Goal: Information Seeking & Learning: Learn about a topic

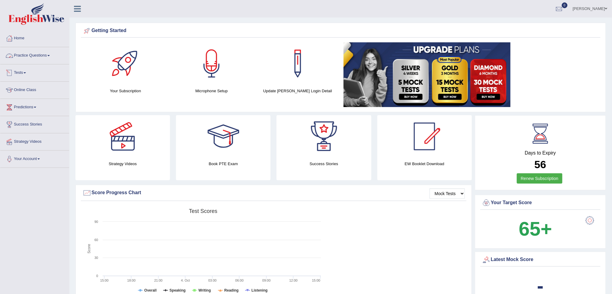
click at [35, 54] on link "Practice Questions" at bounding box center [34, 54] width 69 height 15
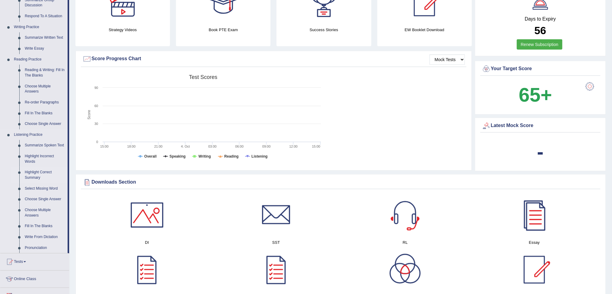
scroll to position [121, 0]
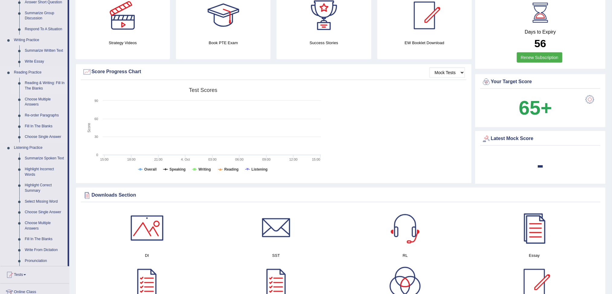
click at [42, 86] on link "Reading & Writing: Fill In The Blanks" at bounding box center [45, 86] width 46 height 16
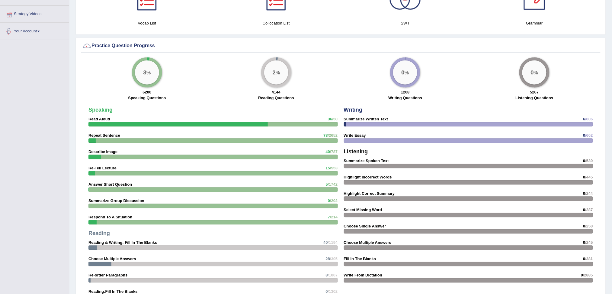
scroll to position [377, 0]
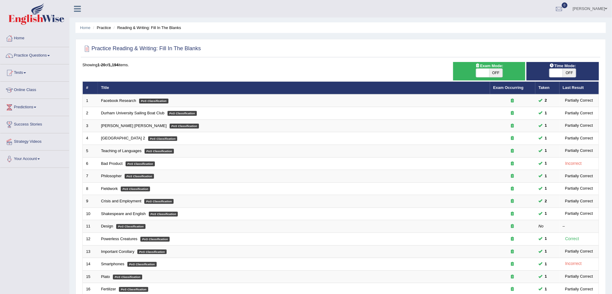
click at [494, 74] on span "OFF" at bounding box center [496, 73] width 13 height 8
checkbox input "true"
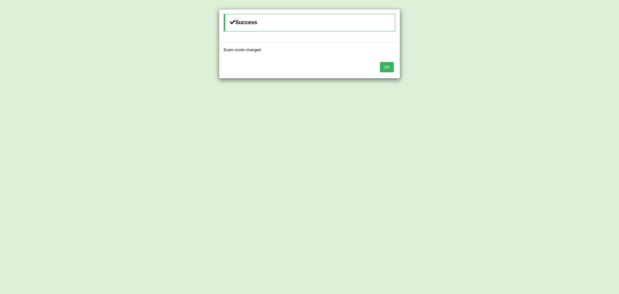
click at [387, 67] on button "OK" at bounding box center [387, 67] width 14 height 10
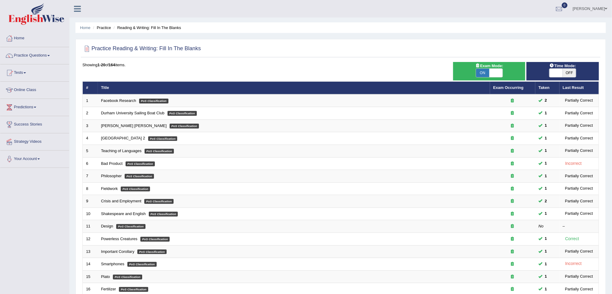
click at [570, 72] on span "OFF" at bounding box center [569, 73] width 13 height 8
checkbox input "true"
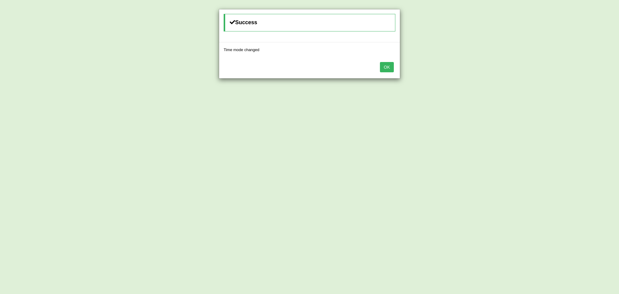
click at [387, 69] on button "OK" at bounding box center [387, 67] width 14 height 10
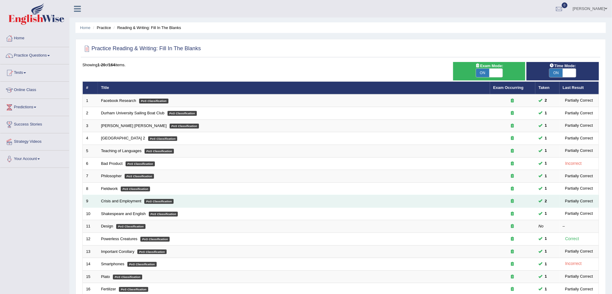
scroll to position [107, 0]
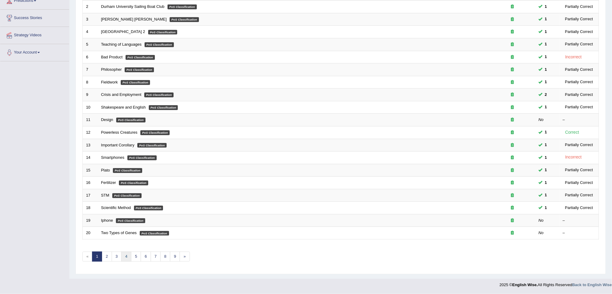
click at [126, 255] on link "4" at bounding box center [126, 256] width 10 height 10
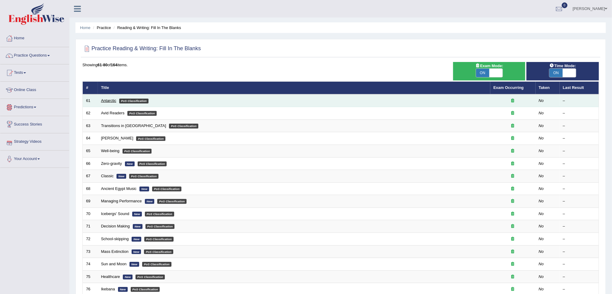
click at [107, 99] on link "Antarctic" at bounding box center [108, 100] width 15 height 5
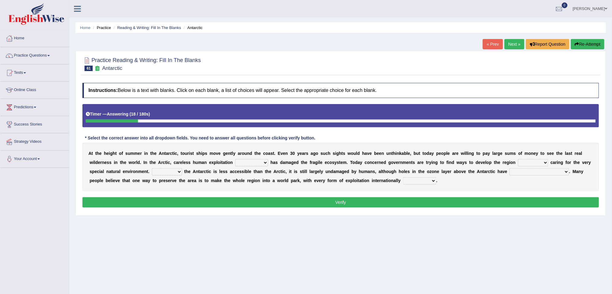
click at [252, 164] on select "in the future ever before on one side in the past" at bounding box center [251, 162] width 33 height 7
select select "in the past"
click at [235, 159] on select "in the future ever before on one side in the past" at bounding box center [251, 162] width 33 height 7
click at [534, 164] on select "while whereas even though" at bounding box center [533, 162] width 30 height 7
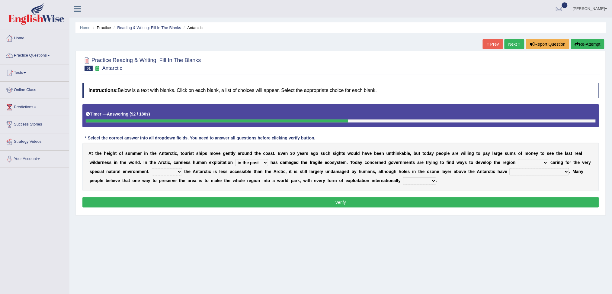
select select "while"
click at [519, 159] on select "while whereas even though" at bounding box center [533, 162] width 30 height 7
click at [176, 172] on select "Because Whether Unless Besides" at bounding box center [167, 171] width 30 height 7
select select "Because"
click at [152, 168] on select "Because Whether Unless Besides" at bounding box center [167, 171] width 30 height 7
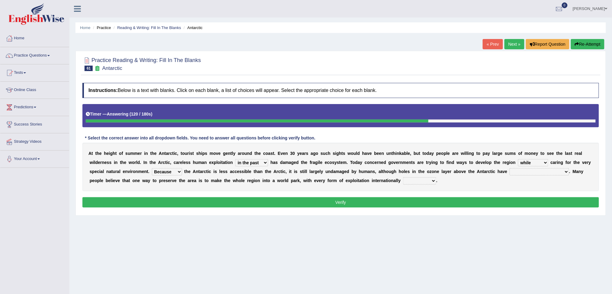
click at [541, 174] on select "yet discovered ever discovered already been discovered already been discovering" at bounding box center [540, 171] width 60 height 7
select select "already been discovered"
click at [510, 168] on select "yet discovered ever discovered already been discovered already been discovering" at bounding box center [540, 171] width 60 height 7
click at [414, 183] on select "expanded spanned banned transformed" at bounding box center [419, 180] width 33 height 7
select select "expanded"
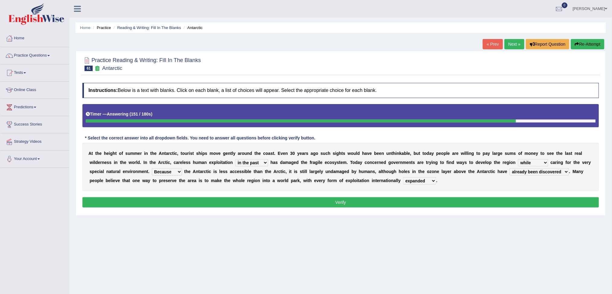
click at [403, 177] on select "expanded spanned banned transformed" at bounding box center [419, 180] width 33 height 7
click at [387, 203] on button "Verify" at bounding box center [340, 202] width 517 height 10
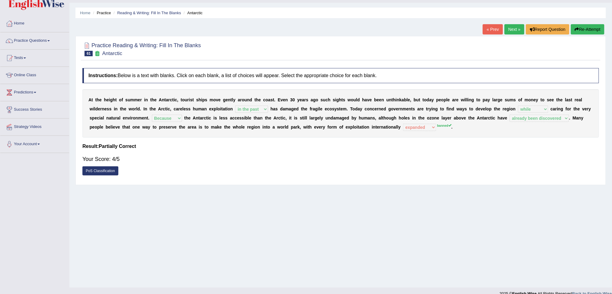
scroll to position [23, 0]
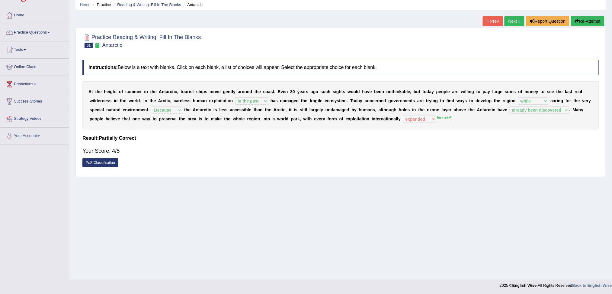
click at [514, 18] on link "Next »" at bounding box center [515, 21] width 20 height 10
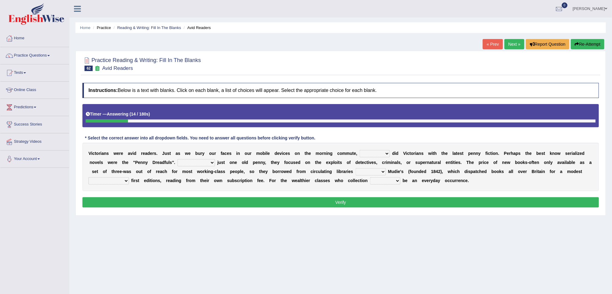
click at [369, 154] on select "either so too neither whether" at bounding box center [375, 153] width 30 height 7
select select "whether"
click at [360, 150] on select "either so too neither whether" at bounding box center [375, 153] width 30 height 7
click at [192, 164] on select "Costed Having costed Costing Cost" at bounding box center [196, 162] width 37 height 7
select select "Costed"
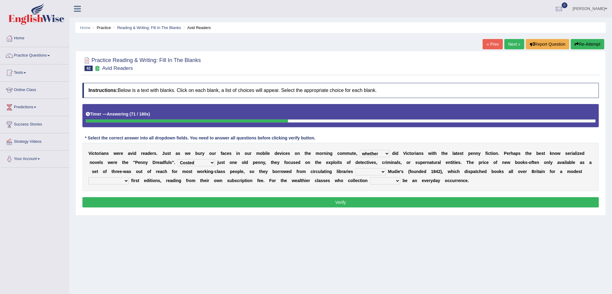
click at [178, 159] on select "Costed Having costed Costing Cost" at bounding box center [196, 162] width 37 height 7
click at [371, 172] on select "such as other than that is as to" at bounding box center [371, 171] width 30 height 7
select select "such as"
click at [356, 168] on select "such as other than that is as to" at bounding box center [371, 171] width 30 height 7
click at [111, 181] on select "could afford afford having afforded affording" at bounding box center [109, 180] width 40 height 7
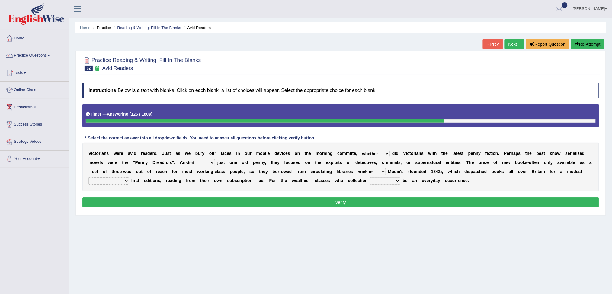
select select "could afford"
click at [89, 177] on select "could afford afford having afforded affording" at bounding box center [109, 180] width 40 height 7
click at [394, 182] on select "would could should did" at bounding box center [385, 180] width 30 height 7
select select "would"
click at [371, 177] on select "would could should did" at bounding box center [385, 180] width 30 height 7
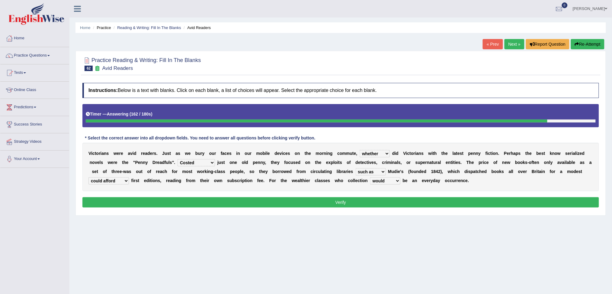
click at [365, 201] on button "Verify" at bounding box center [340, 202] width 517 height 10
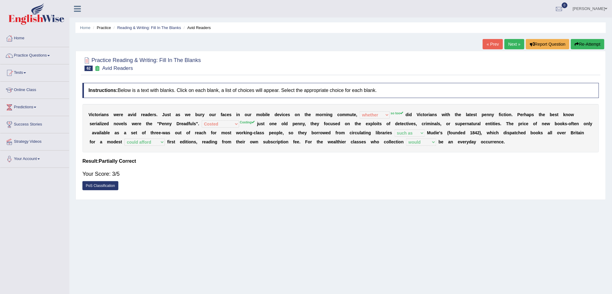
click at [513, 41] on link "Next »" at bounding box center [515, 44] width 20 height 10
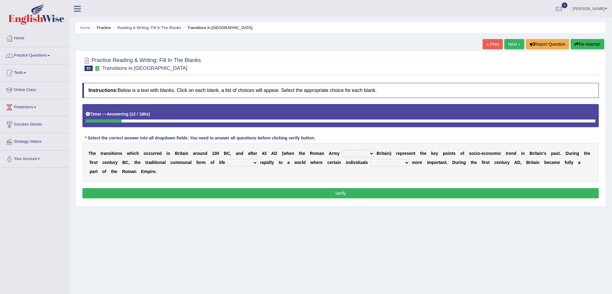
click at [366, 155] on select "purported pursued enlightened invaded" at bounding box center [358, 153] width 32 height 7
select select "invaded"
click at [342, 150] on select "purported pursued enlightened invaded" at bounding box center [358, 153] width 32 height 7
click at [245, 163] on select "withdrew shaped awarded shifted" at bounding box center [243, 162] width 30 height 7
select select "shaped"
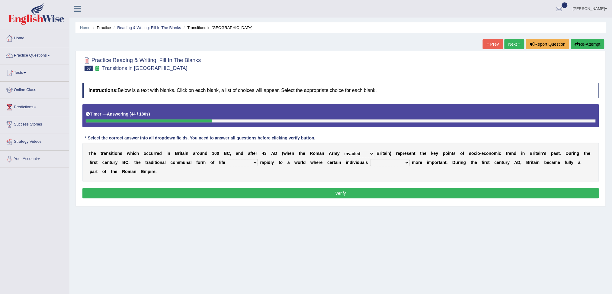
click at [230, 159] on select "withdrew shaped awarded shifted" at bounding box center [243, 162] width 30 height 7
click at [257, 163] on select "withdrew shaped awarded shifted" at bounding box center [243, 162] width 30 height 7
click at [301, 183] on div "Instructions: Below is a text with blanks. Click on each blank, a list of choic…" at bounding box center [341, 141] width 520 height 123
click at [400, 161] on select "became become having become becoming" at bounding box center [390, 162] width 39 height 7
select select "became"
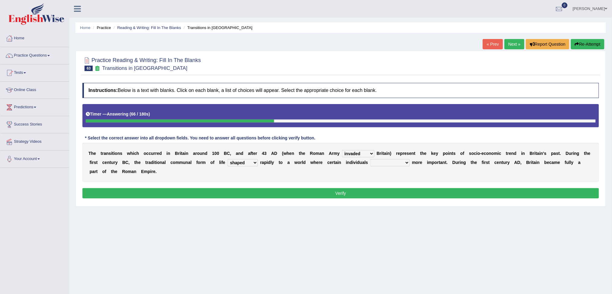
click at [373, 159] on select "became become having become becoming" at bounding box center [390, 162] width 39 height 7
click at [347, 194] on button "Verify" at bounding box center [340, 193] width 517 height 10
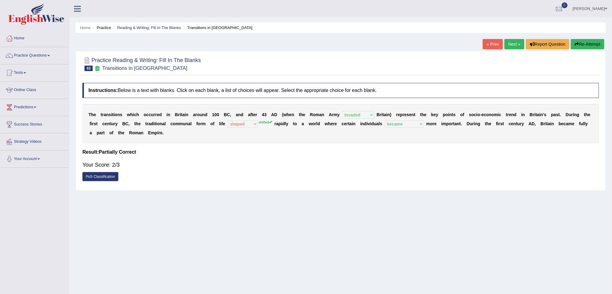
click at [510, 43] on link "Next »" at bounding box center [515, 44] width 20 height 10
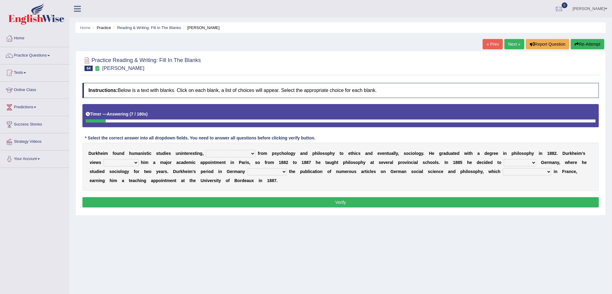
click at [250, 152] on select "moving his position alternating his mind juggling his job turning his attention" at bounding box center [231, 153] width 50 height 7
select select "moving his position"
click at [206, 150] on select "moving his position alternating his mind juggling his job turning his attention" at bounding box center [231, 153] width 50 height 7
click at [124, 162] on select "hasn't got were getting can't get could not get" at bounding box center [121, 162] width 35 height 7
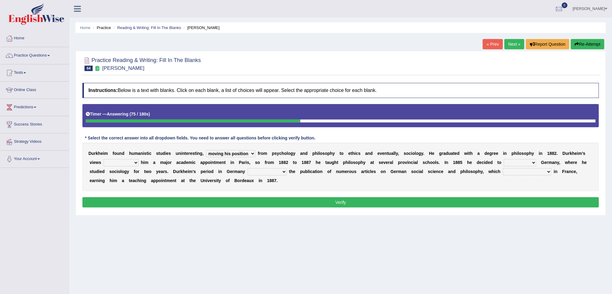
select select "hasn't got"
click at [104, 159] on select "hasn't got were getting can't get could not get" at bounding box center [121, 162] width 35 height 7
click at [524, 164] on select "came after wrote about ran across leave for" at bounding box center [520, 162] width 33 height 7
select select "leave for"
click at [505, 159] on select "came after wrote about ran across leave for" at bounding box center [520, 162] width 33 height 7
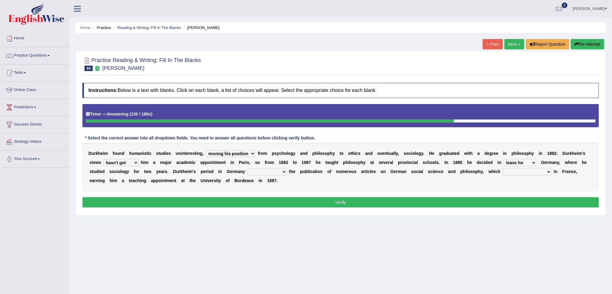
click at [535, 161] on select "came after wrote about ran across leave for" at bounding box center [520, 162] width 33 height 7
click at [505, 159] on select "came after wrote about ran across leave for" at bounding box center [520, 162] width 33 height 7
click at [279, 170] on select "resulted in flicked through was down to achieved by" at bounding box center [267, 171] width 39 height 7
click at [531, 180] on div "D u r k h e i m f o u n d h u m a n i s t i c s t u d i e s u n i n t e r e s t…" at bounding box center [340, 167] width 517 height 48
click at [531, 172] on select "remained modest gained appreciation collected money gained recognition" at bounding box center [527, 171] width 49 height 7
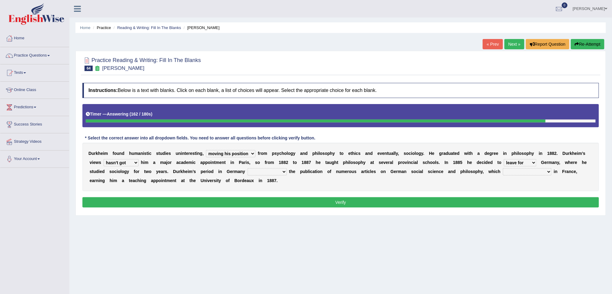
select select "remained modest"
click at [503, 168] on select "remained modest gained appreciation collected money gained recognition" at bounding box center [527, 171] width 49 height 7
click at [270, 172] on select "resulted in flicked through was down to achieved by" at bounding box center [267, 171] width 39 height 7
select select "was down to"
click at [248, 168] on select "resulted in flicked through was down to achieved by" at bounding box center [267, 171] width 39 height 7
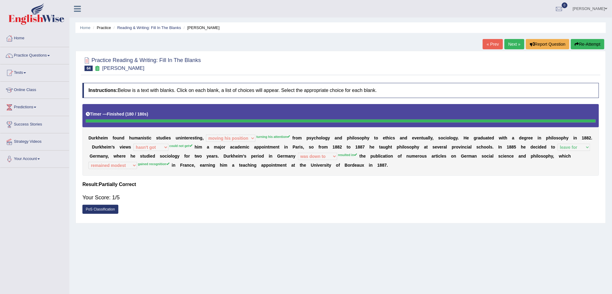
click at [510, 43] on link "Next »" at bounding box center [515, 44] width 20 height 10
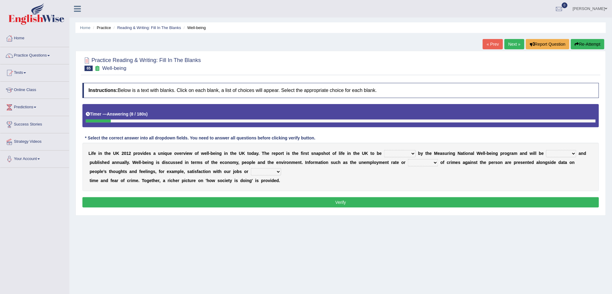
click at [398, 150] on select "delivered protected demanded overviewed" at bounding box center [400, 153] width 32 height 7
select select "overviewed"
click at [384, 150] on select "delivered protected demanded overviewed" at bounding box center [400, 153] width 32 height 7
click at [555, 153] on select "distorted charted updated arranged" at bounding box center [562, 153] width 30 height 7
select select "distorted"
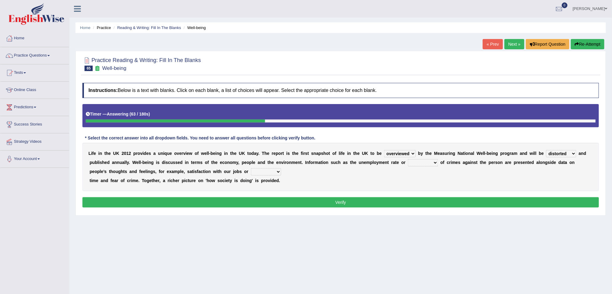
click at [547, 150] on select "distorted charted updated arranged" at bounding box center [562, 153] width 30 height 7
click at [571, 153] on select "distorted charted updated arranged" at bounding box center [562, 153] width 30 height 7
click at [477, 198] on button "Verify" at bounding box center [340, 202] width 517 height 10
click at [426, 164] on select "velocity weight span number" at bounding box center [423, 162] width 30 height 7
select select "number"
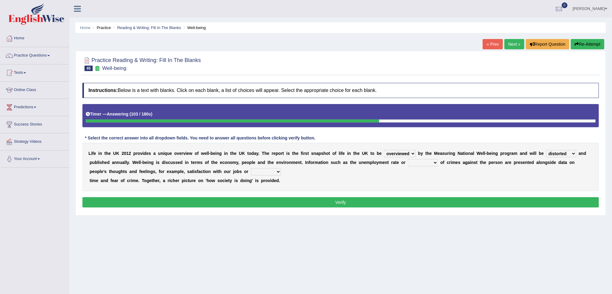
click at [408, 159] on select "velocity weight span number" at bounding box center [423, 162] width 30 height 7
click at [268, 173] on select "pressure plea fancy leisure" at bounding box center [266, 171] width 30 height 7
select select "leisure"
click at [251, 168] on select "pressure plea fancy leisure" at bounding box center [266, 171] width 30 height 7
click at [368, 200] on button "Verify" at bounding box center [340, 202] width 517 height 10
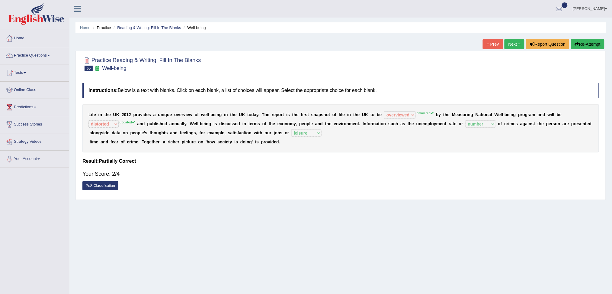
click at [515, 44] on link "Next »" at bounding box center [515, 44] width 20 height 10
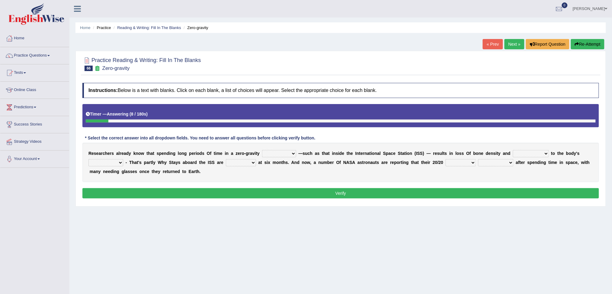
click at [292, 154] on select "planet weather climate environment" at bounding box center [279, 153] width 34 height 7
select select "planet"
click at [262, 150] on select "planet weather climate environment" at bounding box center [279, 153] width 34 height 7
click at [530, 154] on select "enhancement damage gain recovery" at bounding box center [531, 153] width 36 height 7
select select "recovery"
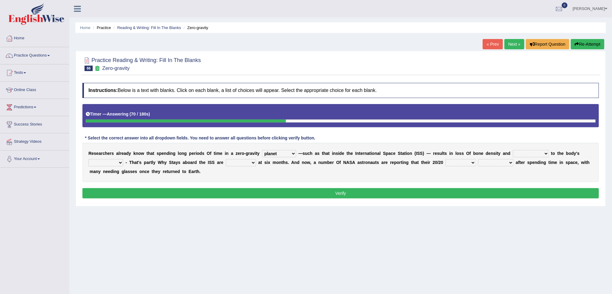
click at [513, 150] on select "enhancement damage gain recovery" at bounding box center [531, 153] width 36 height 7
click at [116, 160] on select "muscles flexibility development action" at bounding box center [106, 162] width 35 height 7
select select "muscles"
click at [89, 159] on select "muscles flexibility development action" at bounding box center [106, 162] width 35 height 7
click at [238, 163] on select "allowed excessive timed restricted" at bounding box center [241, 162] width 30 height 7
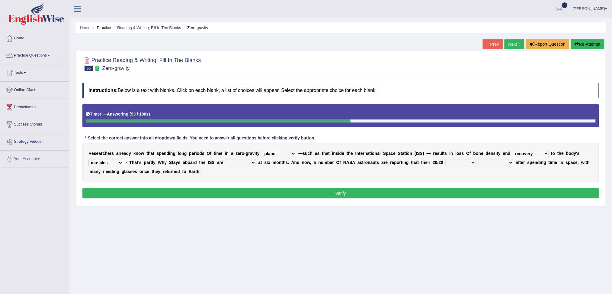
select select "allowed"
click at [226, 159] on select "allowed excessive timed restricted" at bounding box center [241, 162] width 30 height 7
click at [461, 161] on select "voices smelling vision hearing" at bounding box center [461, 162] width 30 height 7
select select "vision"
click at [446, 159] on select "voices smelling vision hearing" at bounding box center [461, 162] width 30 height 7
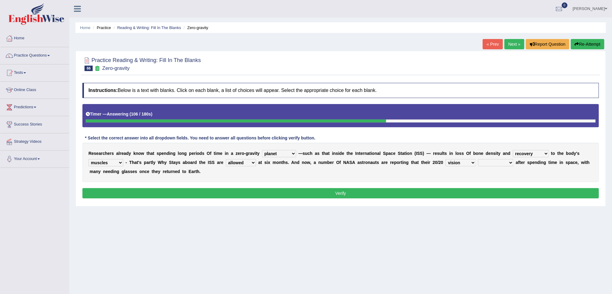
click at [500, 161] on select "disappeared fatigue faded strengthened" at bounding box center [496, 162] width 35 height 7
select select "fatigue"
click at [479, 159] on select "disappeared fatigue faded strengthened" at bounding box center [496, 162] width 35 height 7
click at [366, 195] on button "Verify" at bounding box center [340, 193] width 517 height 10
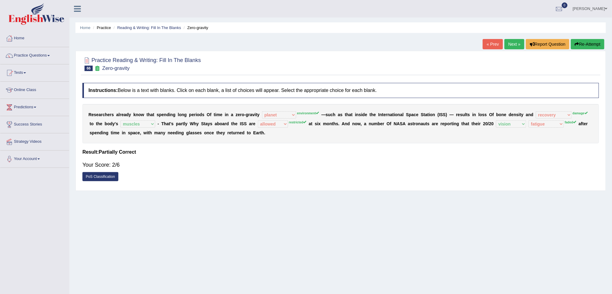
click at [510, 44] on link "Next »" at bounding box center [515, 44] width 20 height 10
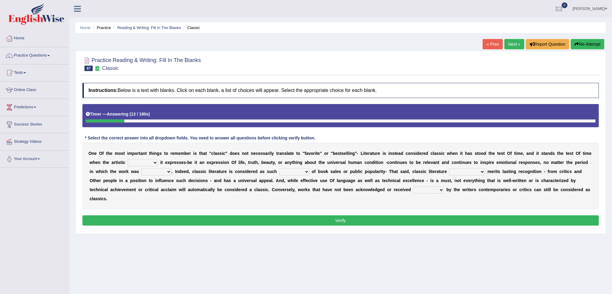
click at [139, 162] on select "quality facade bid clime" at bounding box center [143, 162] width 30 height 7
select select "facade"
click at [128, 159] on select "quality facade bid clime" at bounding box center [143, 162] width 30 height 7
click at [153, 171] on select "written writing write to write" at bounding box center [156, 171] width 30 height 7
select select "written"
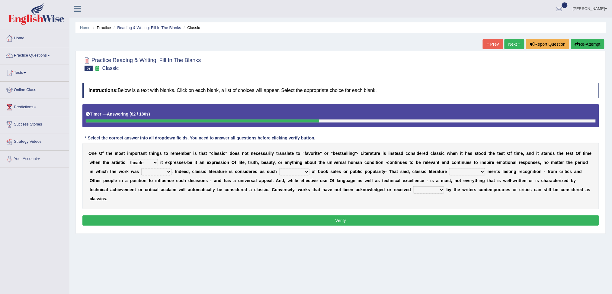
click at [141, 168] on select "written writing write to write" at bounding box center [156, 171] width 30 height 7
click at [297, 172] on select "careless devoid lacking regardless" at bounding box center [294, 171] width 30 height 7
select select "lacking"
click at [279, 168] on select "careless devoid lacking regardless" at bounding box center [294, 171] width 30 height 7
click at [467, 173] on select "exclusively usually merely consequently" at bounding box center [468, 171] width 36 height 7
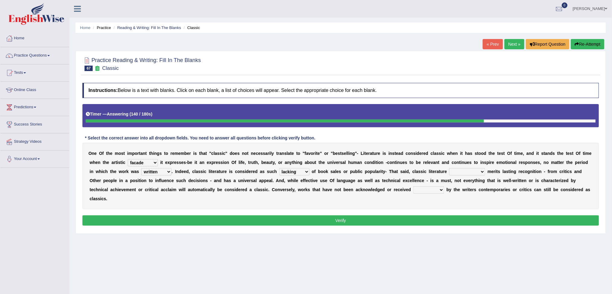
select select "usually"
click at [450, 168] on select "exclusively usually merely consequently" at bounding box center [468, 171] width 36 height 7
click at [425, 190] on select "imposingly positively efficiently arguably" at bounding box center [429, 189] width 31 height 7
select select "efficiently"
click at [414, 186] on select "imposingly positively efficiently arguably" at bounding box center [429, 189] width 31 height 7
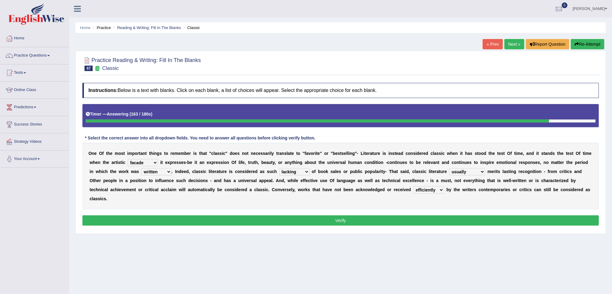
click at [353, 217] on button "Verify" at bounding box center [340, 220] width 517 height 10
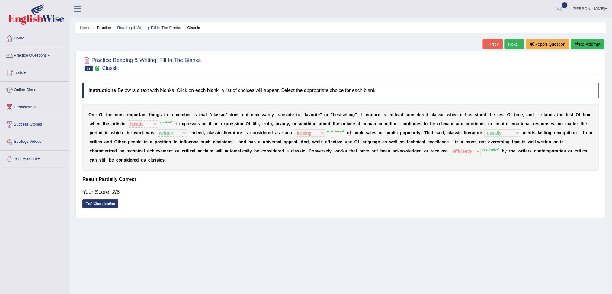
click at [511, 42] on link "Next »" at bounding box center [515, 44] width 20 height 10
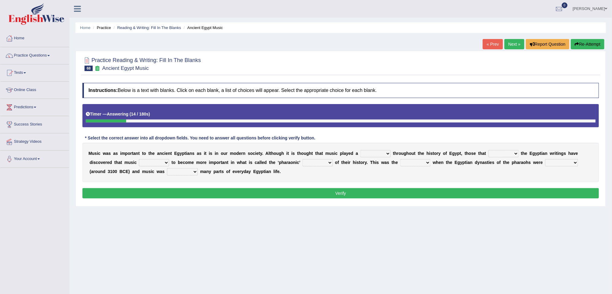
click at [382, 153] on select "role game response situation" at bounding box center [376, 153] width 30 height 7
select select "role"
click at [361, 150] on select "role game response situation" at bounding box center [376, 153] width 30 height 7
click at [497, 153] on select "need require confirm study" at bounding box center [504, 153] width 30 height 7
select select "confirm"
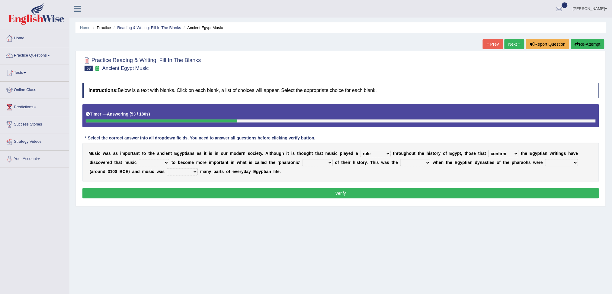
click at [489, 150] on select "need require confirm study" at bounding box center [504, 153] width 30 height 7
click at [158, 159] on select "predicted seemed like thought" at bounding box center [154, 162] width 30 height 7
select select "predicted"
click at [139, 159] on select "predicted seemed like thought" at bounding box center [154, 162] width 30 height 7
click at [318, 162] on select "period people place race" at bounding box center [318, 162] width 30 height 7
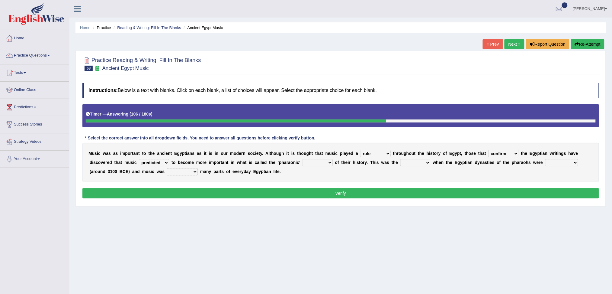
select select "period"
click at [303, 159] on select "period people place race" at bounding box center [318, 162] width 30 height 7
click at [417, 163] on select "result range time group" at bounding box center [416, 162] width 30 height 7
select select "time"
click at [401, 159] on select "result range time group" at bounding box center [416, 162] width 30 height 7
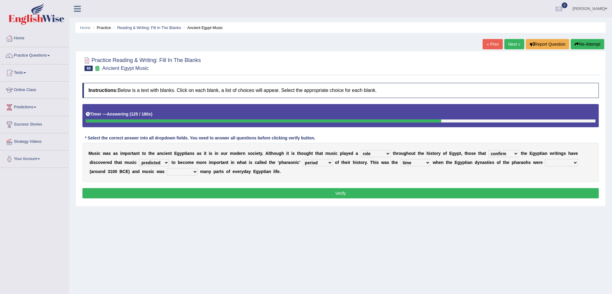
click at [564, 156] on div "M u s i c w a s a s i m p o r t a n t t o t h e a n c i e n t E g y p t i a n s…" at bounding box center [340, 162] width 517 height 39
click at [563, 165] on select "contributed established constructed raised" at bounding box center [562, 162] width 33 height 7
select select "contributed"
click at [546, 159] on select "contributed established constructed raised" at bounding box center [562, 162] width 33 height 7
click at [182, 170] on select "found at found found from found in" at bounding box center [182, 171] width 31 height 7
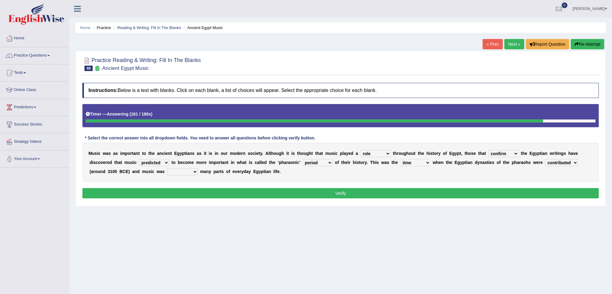
select select "found from"
click at [167, 168] on select "found at found found from found in" at bounding box center [182, 171] width 31 height 7
click at [324, 195] on button "Verify" at bounding box center [340, 193] width 517 height 10
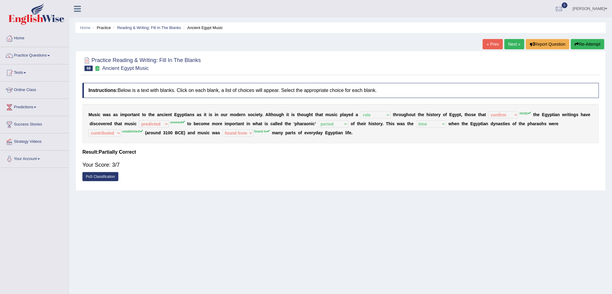
click at [516, 46] on link "Next »" at bounding box center [515, 44] width 20 height 10
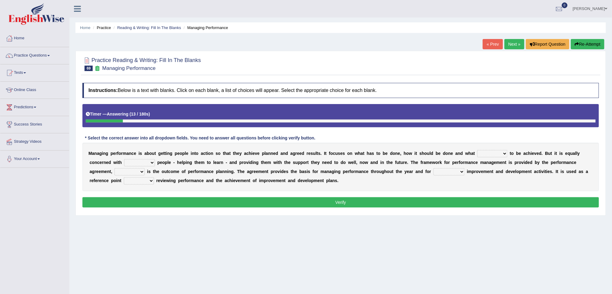
click at [497, 150] on select "is need must requires" at bounding box center [493, 153] width 30 height 7
select select "need"
click at [478, 150] on select "is need must requires" at bounding box center [493, 153] width 30 height 7
click at [147, 164] on select "developing evaluating recruiting alerting" at bounding box center [139, 162] width 31 height 7
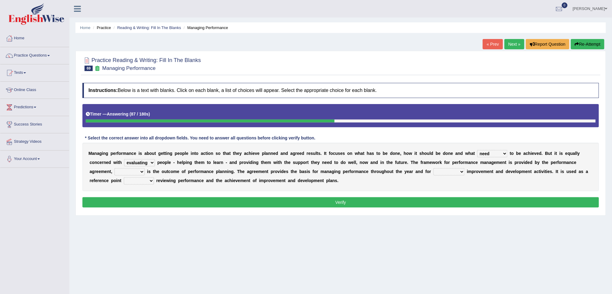
click at [124, 159] on select "developing evaluating recruiting alerting" at bounding box center [139, 162] width 31 height 7
click at [151, 163] on select "developing evaluating recruiting alerting" at bounding box center [139, 162] width 31 height 7
select select "developing"
click at [124, 159] on select "developing evaluating recruiting alerting" at bounding box center [139, 162] width 31 height 7
click at [153, 162] on select "developing evaluating recruiting alerting" at bounding box center [139, 162] width 31 height 7
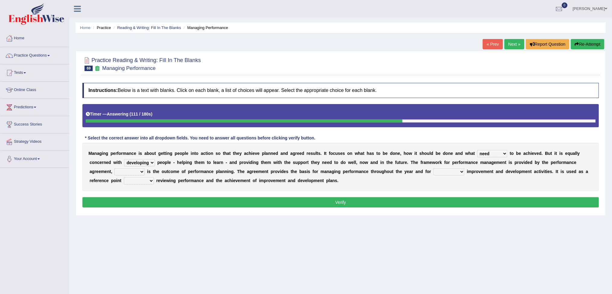
click at [204, 230] on div "Home Practice Reading & Writing: Fill In The Blanks Managing Performance « Prev…" at bounding box center [340, 151] width 543 height 302
click at [132, 174] on select "what this which of which" at bounding box center [129, 171] width 30 height 7
select select "what"
click at [114, 168] on select "what this which of which" at bounding box center [129, 171] width 30 height 7
click at [443, 173] on select "guiding reassuring heralding concluding" at bounding box center [449, 171] width 31 height 7
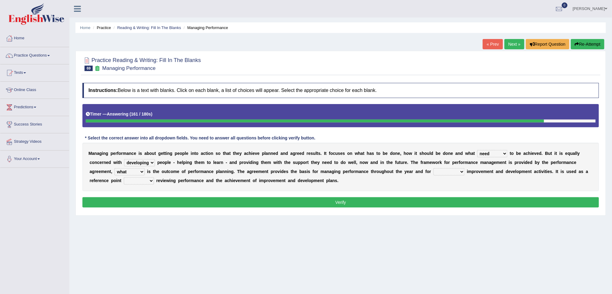
select select "reassuring"
click at [434, 168] on select "guiding reassuring heralding concluding" at bounding box center [449, 171] width 31 height 7
click at [137, 182] on select "when as until since" at bounding box center [139, 180] width 30 height 7
select select "when"
click at [124, 177] on select "when as until since" at bounding box center [139, 180] width 30 height 7
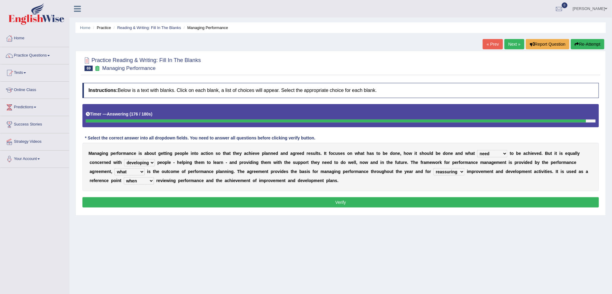
click at [370, 202] on button "Verify" at bounding box center [340, 202] width 517 height 10
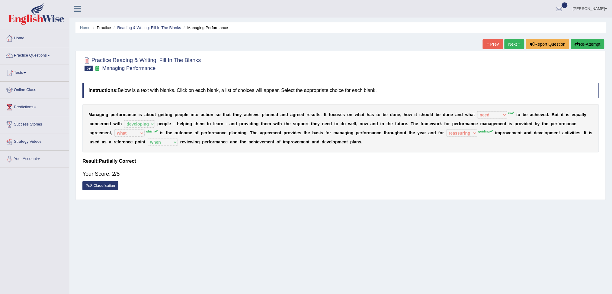
click at [513, 41] on link "Next »" at bounding box center [515, 44] width 20 height 10
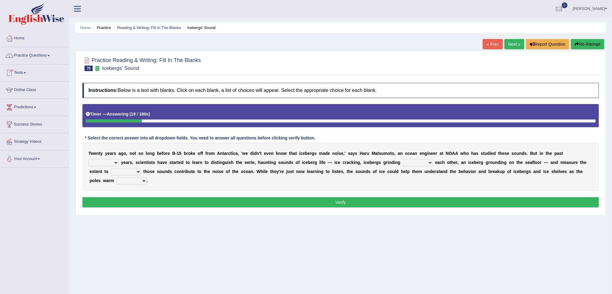
click at [110, 160] on select "for more much few" at bounding box center [104, 162] width 30 height 7
select select "few"
click at [89, 159] on select "for more much few" at bounding box center [104, 162] width 30 height 7
click at [415, 163] on select "within about through against" at bounding box center [418, 162] width 30 height 7
select select "against"
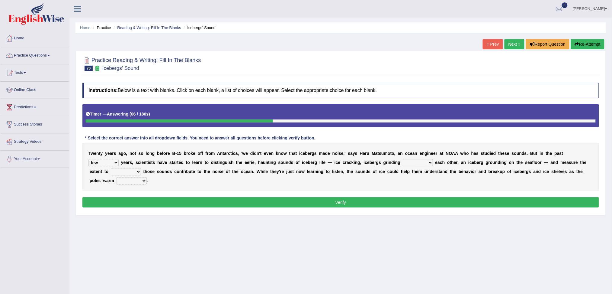
click at [403, 159] on select "within about through against" at bounding box center [418, 162] width 30 height 7
click at [132, 172] on select "which why what whether" at bounding box center [126, 171] width 30 height 7
select select "whether"
click at [111, 168] on select "which why what whether" at bounding box center [126, 171] width 30 height 7
click at [137, 180] on select "away out up off" at bounding box center [132, 180] width 30 height 7
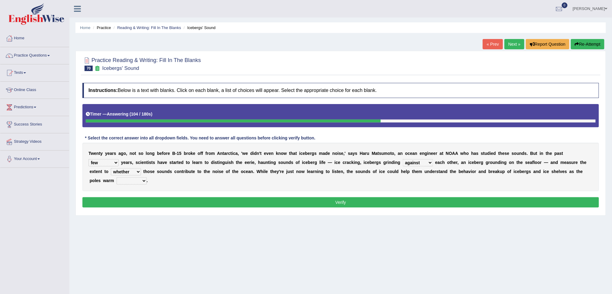
select select "out"
click at [117, 177] on select "away out up off" at bounding box center [132, 180] width 30 height 7
click at [316, 202] on button "Verify" at bounding box center [340, 202] width 517 height 10
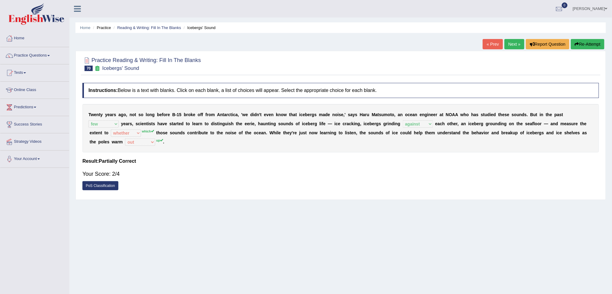
click at [511, 43] on link "Next »" at bounding box center [515, 44] width 20 height 10
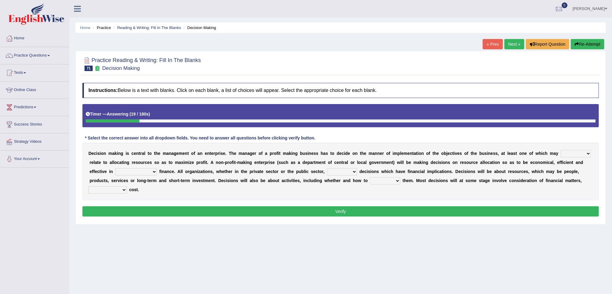
click at [569, 153] on select "better well best thereby" at bounding box center [576, 153] width 30 height 7
select select "better"
click at [561, 150] on select "better well best thereby" at bounding box center [576, 153] width 30 height 7
click at [139, 171] on select "its use of its using of using of accordance with" at bounding box center [136, 171] width 42 height 7
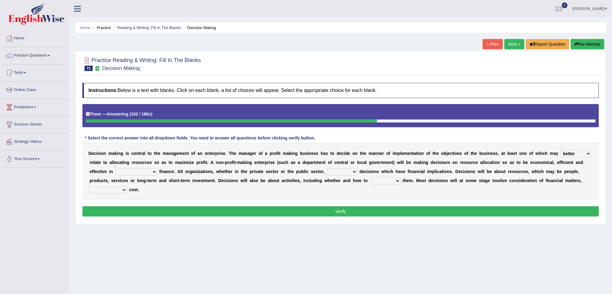
select select "its using of"
click at [115, 168] on select "its use of its using of using of accordance with" at bounding box center [136, 171] width 42 height 7
click at [340, 169] on select "do adapt take beget" at bounding box center [342, 171] width 30 height 7
select select "take"
click at [328, 168] on select "do adapt take beget" at bounding box center [342, 171] width 30 height 7
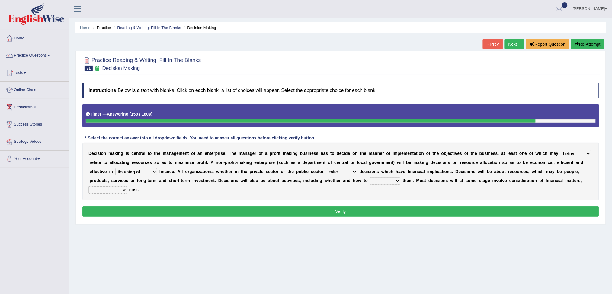
click at [387, 181] on select "overload overlook undertake underpin" at bounding box center [385, 180] width 30 height 7
select select "undertake"
click at [370, 177] on select "overload overlook undertake underpin" at bounding box center [385, 180] width 30 height 7
click at [110, 188] on select "eventually consequently particularly spontaneously" at bounding box center [108, 189] width 38 height 7
select select "consequently"
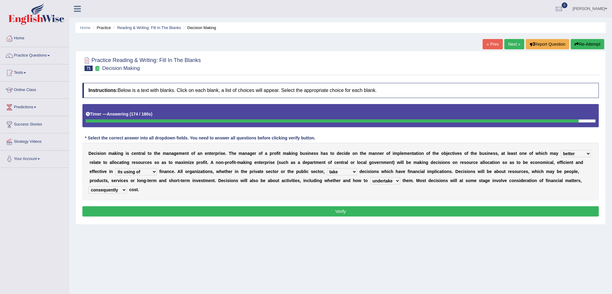
click at [89, 186] on select "eventually consequently particularly spontaneously" at bounding box center [108, 189] width 38 height 7
click at [327, 211] on button "Verify" at bounding box center [340, 211] width 517 height 10
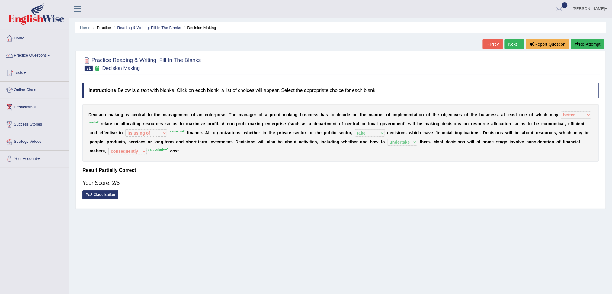
click at [512, 44] on link "Next »" at bounding box center [515, 44] width 20 height 10
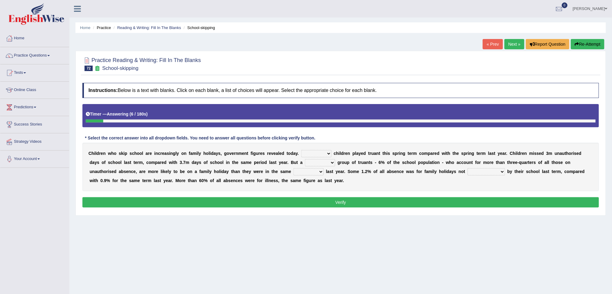
click at [318, 153] on select "Same More Fewer Less" at bounding box center [316, 153] width 30 height 7
select select "More"
click at [301, 150] on select "Same More Fewer Less" at bounding box center [316, 153] width 30 height 7
click at [325, 162] on select "mere hardcore residual flimsy" at bounding box center [320, 162] width 30 height 7
select select "residual"
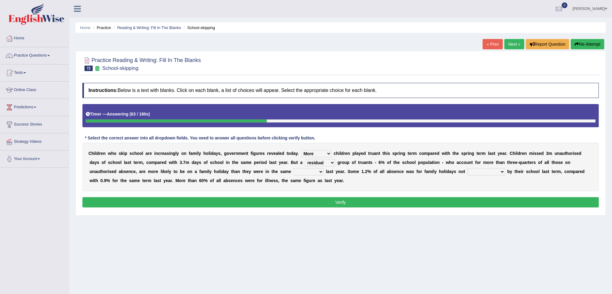
click at [305, 159] on select "mere hardcore residual flimsy" at bounding box center [320, 162] width 30 height 7
click at [312, 171] on select "time span period duration" at bounding box center [309, 171] width 30 height 7
select select "period"
click at [294, 168] on select "time span period duration" at bounding box center [309, 171] width 30 height 7
click at [484, 170] on select "consent recommended agreed contradicted" at bounding box center [486, 171] width 37 height 7
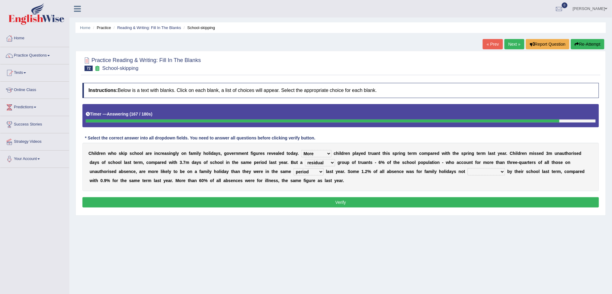
select select "recommended"
click at [468, 168] on select "consent recommended agreed contradicted" at bounding box center [486, 171] width 37 height 7
click at [393, 204] on button "Verify" at bounding box center [340, 202] width 517 height 10
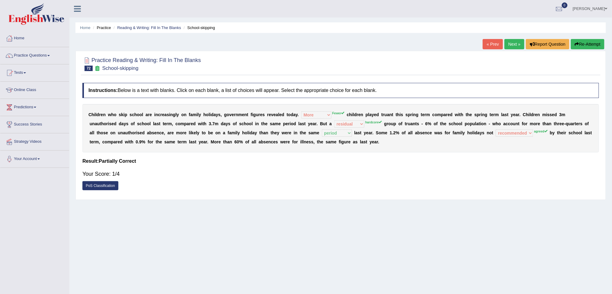
click at [514, 44] on link "Next »" at bounding box center [515, 44] width 20 height 10
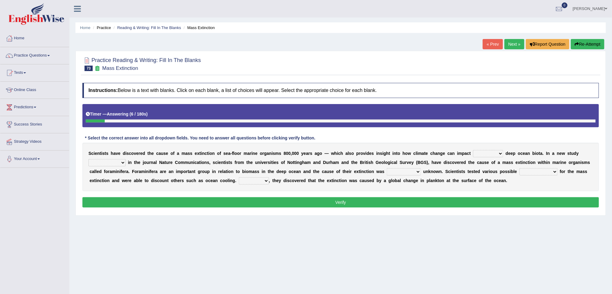
click at [491, 149] on div "S c i e n t i s t s h a v e d i s c o v e r e d t h e c a u s e o f a m a s s e…" at bounding box center [340, 167] width 517 height 48
click at [491, 151] on select "in of on off" at bounding box center [488, 153] width 30 height 7
select select "in"
click at [473, 150] on select "in of on off" at bounding box center [488, 153] width 30 height 7
click at [105, 161] on select "publishing has published published be publishing" at bounding box center [107, 162] width 37 height 7
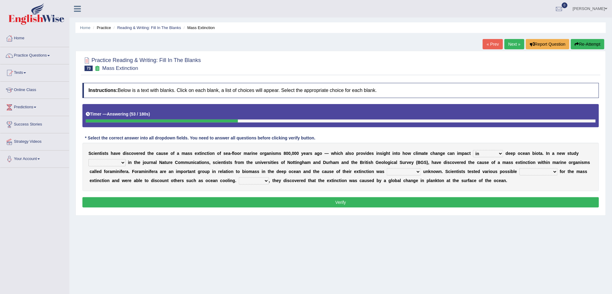
select select "has published"
click at [89, 159] on select "publishing has published published be publishing" at bounding box center [107, 162] width 37 height 7
click at [414, 172] on select "occasionally necessarily previously currently" at bounding box center [404, 171] width 34 height 7
select select "occasionally"
click at [387, 168] on select "occasionally necessarily previously currently" at bounding box center [404, 171] width 34 height 7
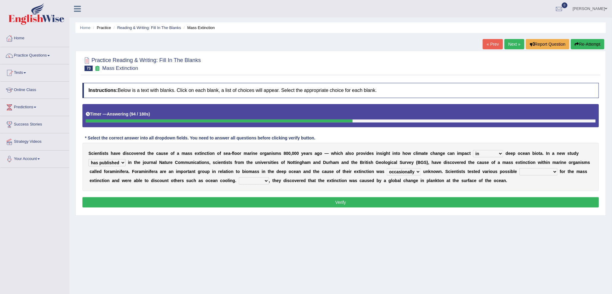
click at [537, 173] on select "causes consequences elements factors" at bounding box center [539, 171] width 38 height 7
select select "causes"
click at [520, 168] on select "causes consequences elements factors" at bounding box center [539, 171] width 38 height 7
click at [259, 182] on select "However Thus So Instead" at bounding box center [254, 180] width 30 height 7
select select "However"
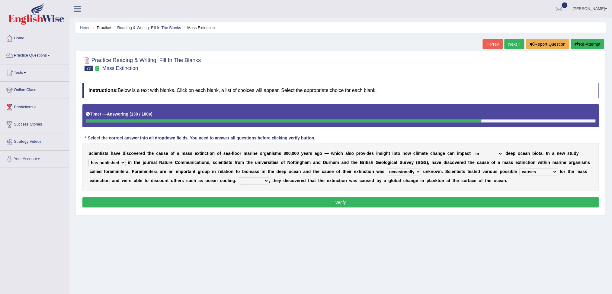
click at [239, 177] on select "However Thus So Instead" at bounding box center [254, 180] width 30 height 7
click at [359, 205] on button "Verify" at bounding box center [340, 202] width 517 height 10
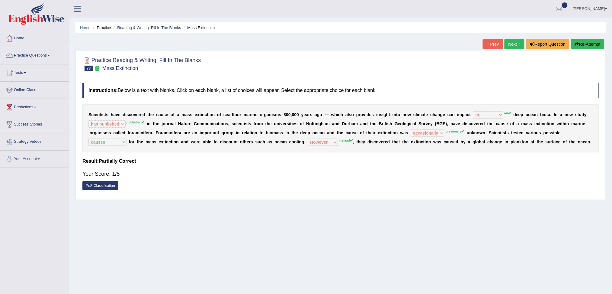
click at [511, 44] on link "Next »" at bounding box center [515, 44] width 20 height 10
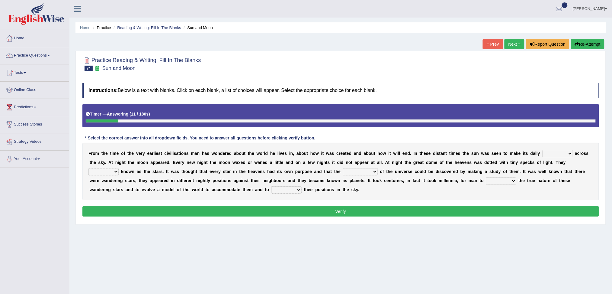
click at [547, 152] on select "plan level journey line" at bounding box center [558, 153] width 30 height 7
select select "journey"
click at [543, 150] on select "plan level journey line" at bounding box center [558, 153] width 30 height 7
click at [112, 170] on select "are well become became" at bounding box center [104, 171] width 30 height 7
select select "are"
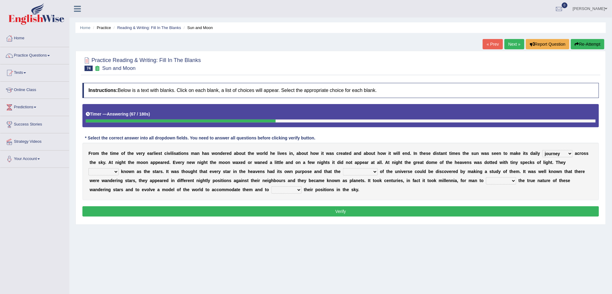
click at [89, 168] on select "are well become became" at bounding box center [104, 171] width 30 height 7
click at [364, 171] on select "stories secrets views imaginations" at bounding box center [360, 171] width 35 height 7
select select "secrets"
click at [343, 168] on select "stories secrets views imaginations" at bounding box center [360, 171] width 35 height 7
click at [501, 182] on select "distort discuss charge determine" at bounding box center [501, 180] width 30 height 7
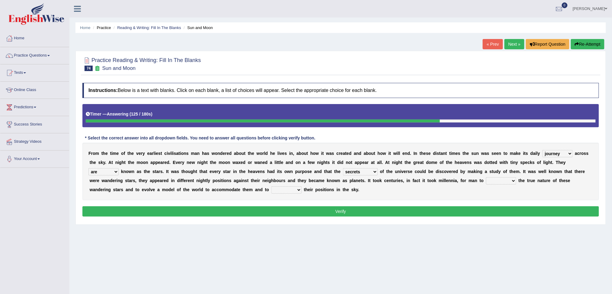
select select "determine"
click at [486, 177] on select "distort discuss charge determine" at bounding box center [501, 180] width 30 height 7
click at [287, 188] on select "draw predict dictate save" at bounding box center [287, 189] width 30 height 7
select select "predict"
click at [272, 186] on select "draw predict dictate save" at bounding box center [287, 189] width 30 height 7
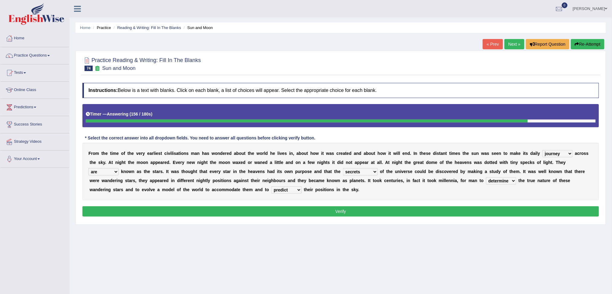
click at [349, 213] on button "Verify" at bounding box center [340, 211] width 517 height 10
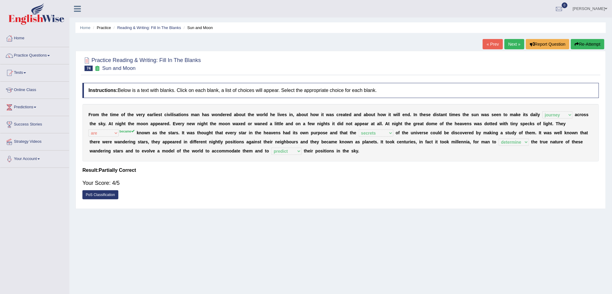
click at [512, 43] on link "Next »" at bounding box center [515, 44] width 20 height 10
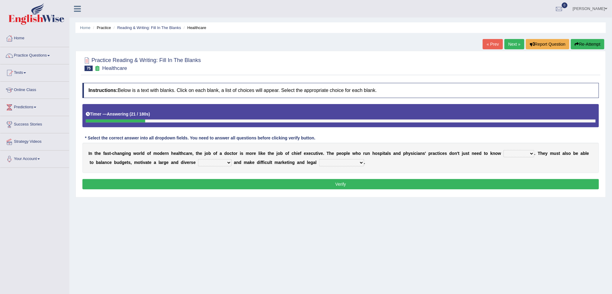
click at [523, 155] on select "dosage techniques treatments medicine" at bounding box center [519, 153] width 31 height 7
select select "medicine"
click at [504, 150] on select "dosage techniques treatments medicine" at bounding box center [519, 153] width 31 height 7
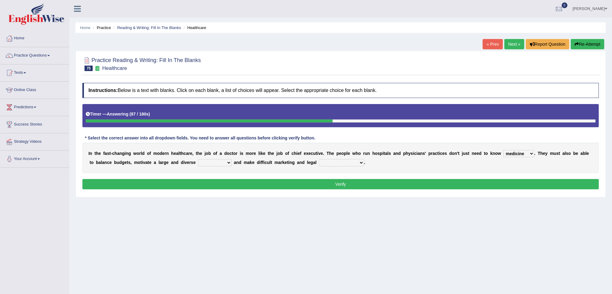
click at [215, 160] on select "gang staff employment mass" at bounding box center [215, 162] width 34 height 7
select select "employment"
click at [198, 159] on select "gang staff employment mass" at bounding box center [215, 162] width 34 height 7
click at [348, 164] on select "decisions reactions recommendations actions" at bounding box center [341, 162] width 45 height 7
select select "decisions"
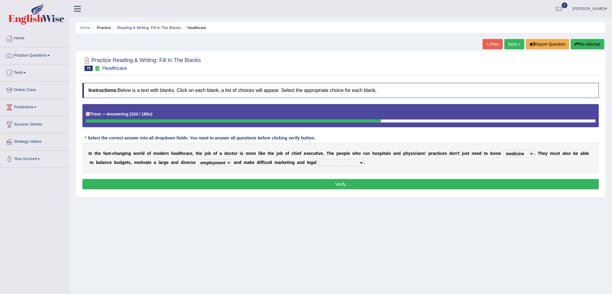
click at [320, 159] on select "decisions reactions recommendations actions" at bounding box center [341, 162] width 45 height 7
click at [351, 186] on button "Verify" at bounding box center [340, 184] width 517 height 10
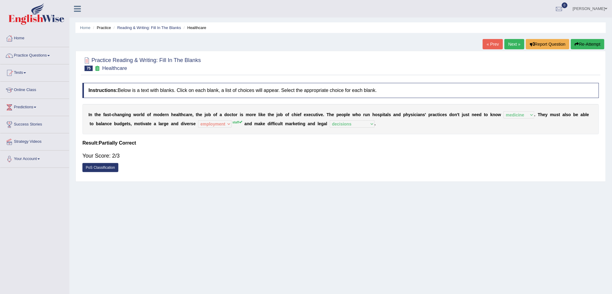
click at [515, 44] on link "Next »" at bounding box center [515, 44] width 20 height 10
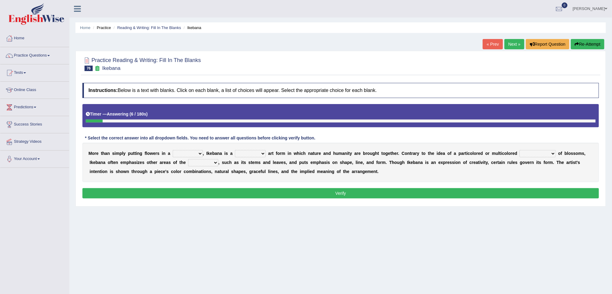
click at [196, 153] on select "shape way container fashion" at bounding box center [188, 153] width 30 height 7
select select "way"
click at [173, 150] on select "shape way container fashion" at bounding box center [188, 153] width 30 height 7
click at [249, 154] on select "restricted random disciplined fleeting" at bounding box center [250, 153] width 31 height 7
select select "fleeting"
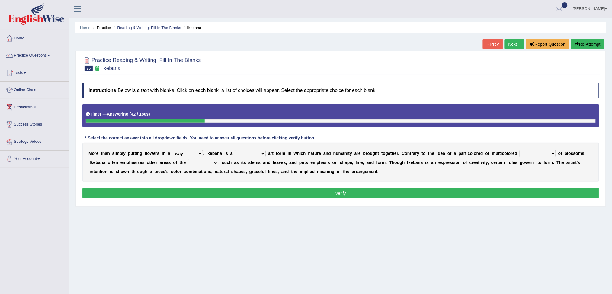
click at [235, 150] on select "restricted random disciplined fleeting" at bounding box center [250, 153] width 31 height 7
click at [539, 154] on select "garden arrangement duplication augmentation" at bounding box center [538, 153] width 36 height 7
select select "garden"
click at [520, 150] on select "garden arrangement duplication augmentation" at bounding box center [538, 153] width 36 height 7
click at [547, 151] on select "garden arrangement duplication augmentation" at bounding box center [538, 153] width 36 height 7
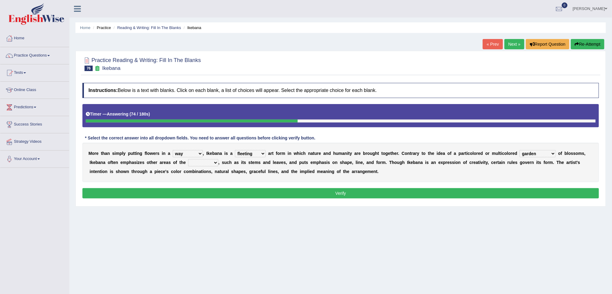
click at [547, 151] on select "garden arrangement duplication augmentation" at bounding box center [538, 153] width 36 height 7
click at [203, 163] on select "flora plant organism fauna" at bounding box center [203, 162] width 30 height 7
select select "flora"
click at [188, 159] on select "flora plant organism fauna" at bounding box center [203, 162] width 30 height 7
click at [328, 189] on button "Verify" at bounding box center [340, 193] width 517 height 10
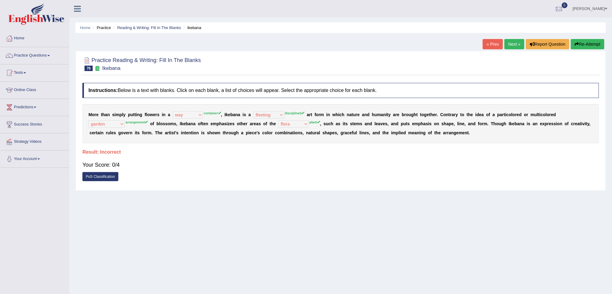
click at [514, 44] on link "Next »" at bounding box center [515, 44] width 20 height 10
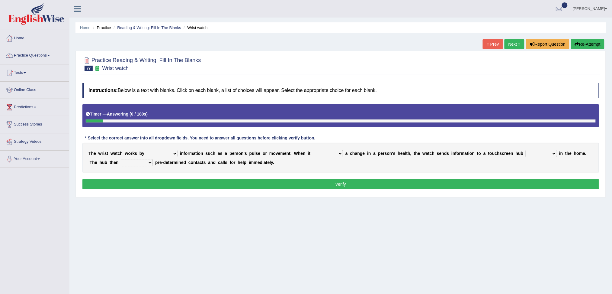
click at [171, 154] on select "transfering tracking modifying unveiling" at bounding box center [162, 153] width 31 height 7
click at [325, 152] on select "defines varies detects reflects" at bounding box center [328, 153] width 30 height 7
select select "reflects"
click at [313, 150] on select "defines varies detects reflects" at bounding box center [328, 153] width 30 height 7
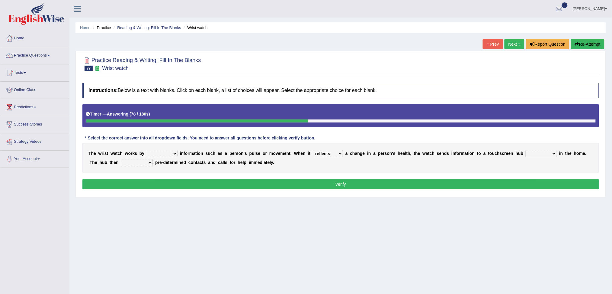
click at [539, 154] on select "restored located scattered summoned" at bounding box center [541, 153] width 31 height 7
select select "located"
click at [526, 150] on select "restored located scattered summoned" at bounding box center [541, 153] width 31 height 7
click at [145, 163] on select "suppresses alerts collects stimulates" at bounding box center [137, 162] width 32 height 7
select select "alerts"
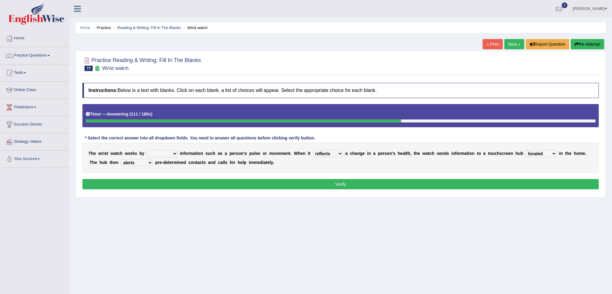
click at [121, 159] on select "suppresses alerts collects stimulates" at bounding box center [137, 162] width 32 height 7
click at [168, 154] on select "transfering tracking modifying unveiling" at bounding box center [162, 153] width 31 height 7
select select "transfering"
click at [147, 150] on select "transfering tracking modifying unveiling" at bounding box center [162, 153] width 31 height 7
click at [337, 181] on button "Verify" at bounding box center [340, 184] width 517 height 10
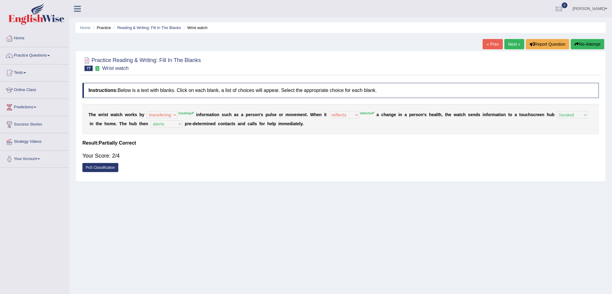
click at [514, 45] on link "Next »" at bounding box center [515, 44] width 20 height 10
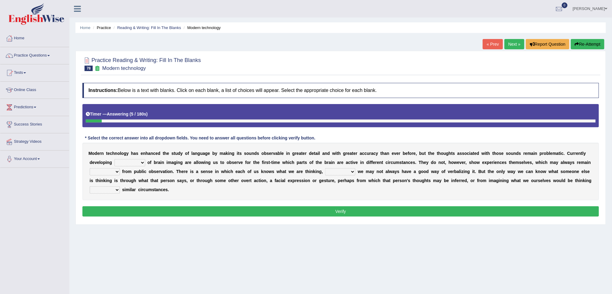
click at [139, 163] on select "processes techniques modes research" at bounding box center [129, 162] width 31 height 7
select select "processes"
click at [114, 159] on select "processes techniques modes research" at bounding box center [129, 162] width 31 height 7
click at [110, 170] on select "hiding hide hidden hideous" at bounding box center [105, 171] width 30 height 7
select select "hidden"
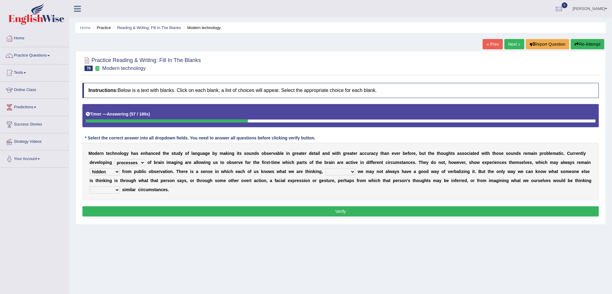
click at [90, 168] on select "hiding hide hidden hideous" at bounding box center [105, 171] width 30 height 7
click at [337, 171] on select "besides so therefore although" at bounding box center [340, 171] width 30 height 7
select select "therefore"
click at [325, 168] on select "besides so therefore although" at bounding box center [340, 171] width 30 height 7
click at [110, 191] on select "of on in about" at bounding box center [105, 189] width 30 height 7
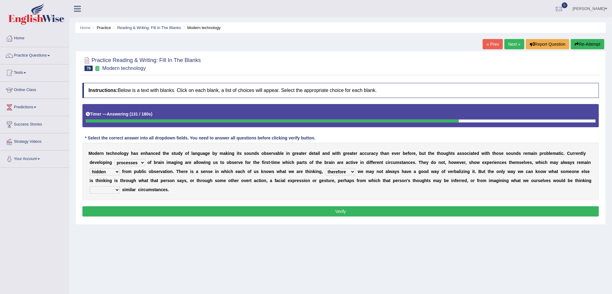
select select "of"
click at [90, 186] on select "of on in about" at bounding box center [105, 189] width 30 height 7
click at [344, 212] on button "Verify" at bounding box center [340, 211] width 517 height 10
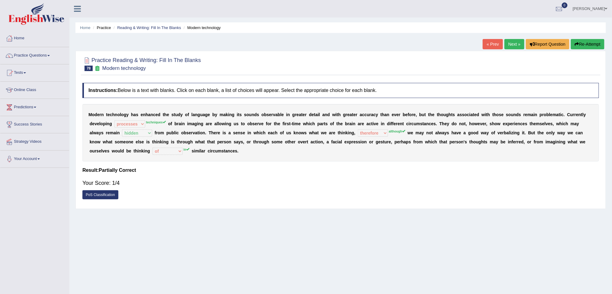
click at [511, 45] on link "Next »" at bounding box center [515, 44] width 20 height 10
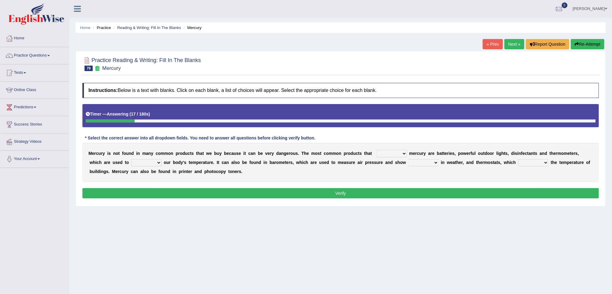
click at [401, 152] on select "hold contain tribute require" at bounding box center [392, 153] width 30 height 7
select select "contain"
click at [377, 150] on select "hold contain tribute require" at bounding box center [392, 153] width 30 height 7
click at [141, 163] on select "depict value measure detect" at bounding box center [146, 162] width 30 height 7
select select "measure"
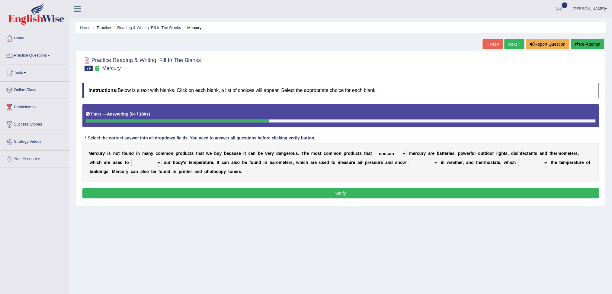
click at [131, 159] on select "depict value measure detect" at bounding box center [146, 162] width 30 height 7
click at [409, 163] on select "changes contrasts marks contours" at bounding box center [424, 162] width 30 height 7
select select "changes"
click at [409, 159] on select "changes contrasts marks contours" at bounding box center [424, 162] width 30 height 7
click at [522, 163] on select "conclude determine fold regulate" at bounding box center [534, 162] width 30 height 7
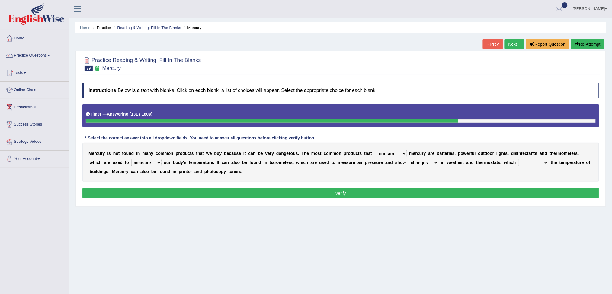
select select "determine"
click at [519, 159] on select "conclude determine fold regulate" at bounding box center [534, 162] width 30 height 7
click at [329, 193] on button "Verify" at bounding box center [340, 193] width 517 height 10
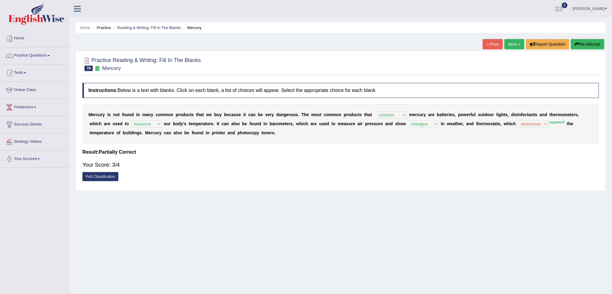
click at [509, 43] on link "Next »" at bounding box center [515, 44] width 20 height 10
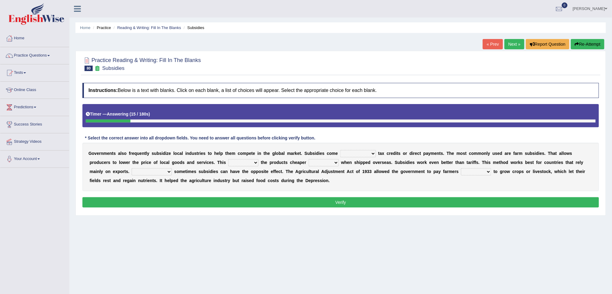
click at [362, 152] on select "apart from in the form of through as well as" at bounding box center [358, 153] width 36 height 7
click at [340, 150] on select "apart from in the form of through as well as" at bounding box center [358, 153] width 36 height 7
click at [372, 153] on select "apart from in the form of through as well as" at bounding box center [358, 153] width 36 height 7
select select "through"
click at [340, 150] on select "apart from in the form of through as well as" at bounding box center [358, 153] width 36 height 7
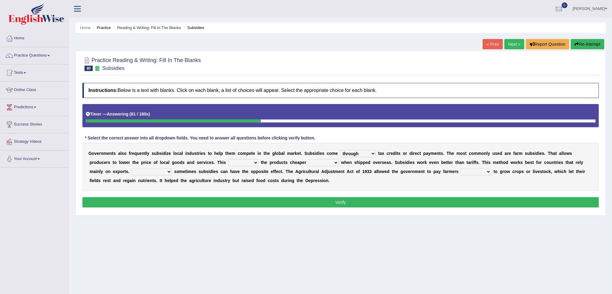
click at [240, 164] on select "makes allows promises decides" at bounding box center [243, 162] width 30 height 7
select select "makes"
click at [228, 159] on select "makes allows promises decides" at bounding box center [243, 162] width 30 height 7
click at [326, 160] on select "thus despite however even" at bounding box center [324, 162] width 30 height 7
select select "despite"
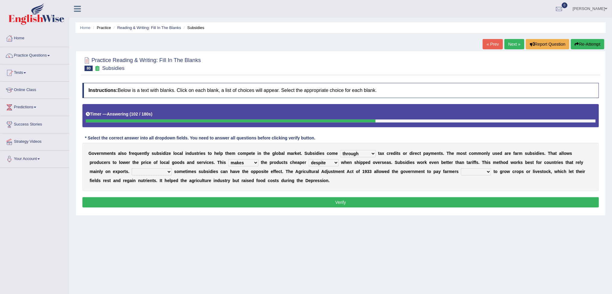
click at [309, 159] on select "thus despite however even" at bounding box center [324, 162] width 30 height 7
click at [157, 171] on select "Therefore Unless Besides On the contrary" at bounding box center [152, 171] width 40 height 7
select select "On the contrary"
click at [132, 168] on select "Therefore Unless Besides On the contrary" at bounding box center [152, 171] width 40 height 7
click at [482, 171] on select "neither either not whether" at bounding box center [476, 171] width 30 height 7
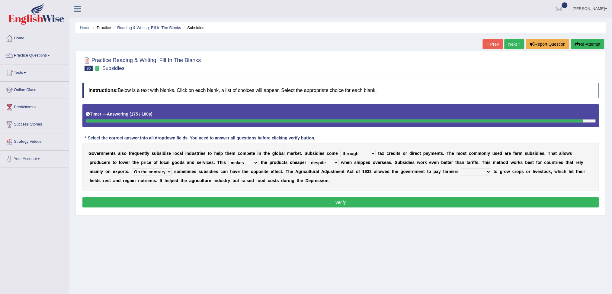
select select "not"
click at [462, 168] on select "neither either not whether" at bounding box center [476, 171] width 30 height 7
click at [369, 199] on button "Verify" at bounding box center [340, 202] width 517 height 10
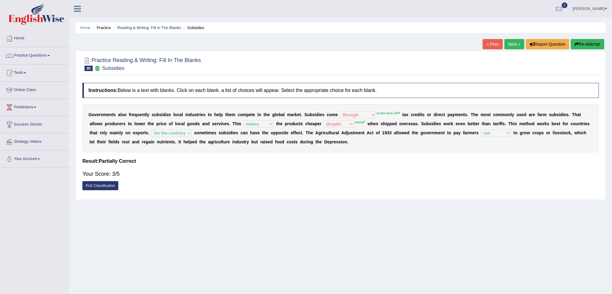
click at [510, 43] on link "Next »" at bounding box center [515, 44] width 20 height 10
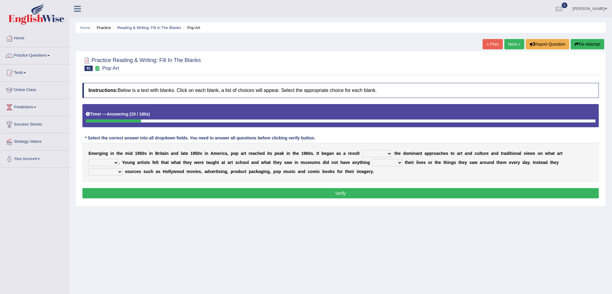
click at [385, 157] on div "E m e r g i n g i n t h e m i d 1 9 5 0 s i n B r i t a i n a n d l a t e 1 9 5…" at bounding box center [340, 162] width 517 height 39
click at [385, 154] on select "against along with within" at bounding box center [377, 153] width 30 height 7
select select "along"
click at [362, 150] on select "against along with within" at bounding box center [377, 153] width 30 height 7
click at [108, 162] on select "be should be has been would be" at bounding box center [104, 162] width 30 height 7
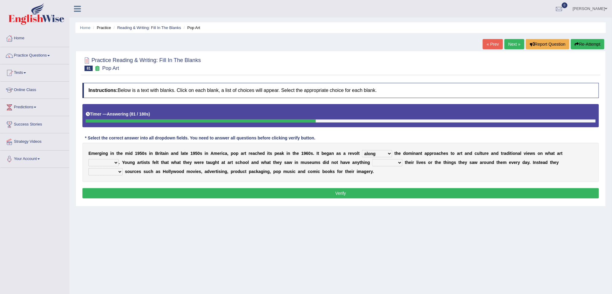
select select "should be"
click at [89, 159] on select "be should be has been would be" at bounding box center [104, 162] width 30 height 7
click at [383, 163] on select "doing with with to do with to do" at bounding box center [387, 162] width 30 height 7
select select "doing with"
click at [372, 159] on select "doing with with to do with to do" at bounding box center [387, 162] width 30 height 7
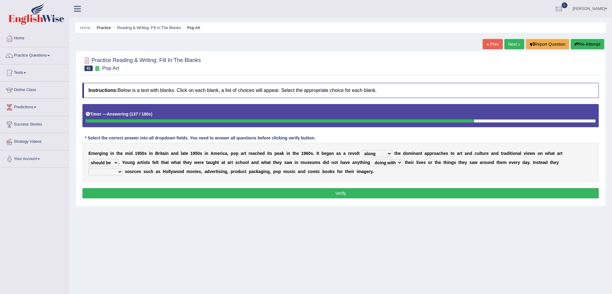
click at [112, 173] on select "mustered up relevant in turned to reckoned on" at bounding box center [106, 171] width 34 height 7
select select "relevant in"
click at [89, 168] on select "mustered up relevant in turned to reckoned on" at bounding box center [106, 171] width 34 height 7
click at [350, 193] on button "Verify" at bounding box center [340, 193] width 517 height 10
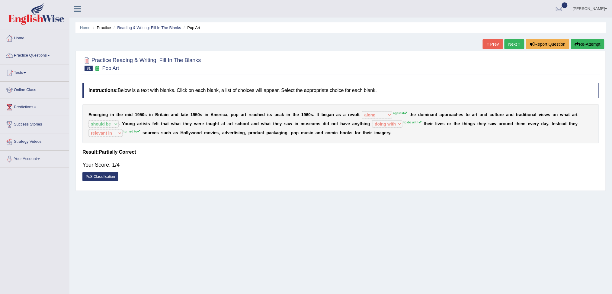
click at [516, 43] on link "Next »" at bounding box center [515, 44] width 20 height 10
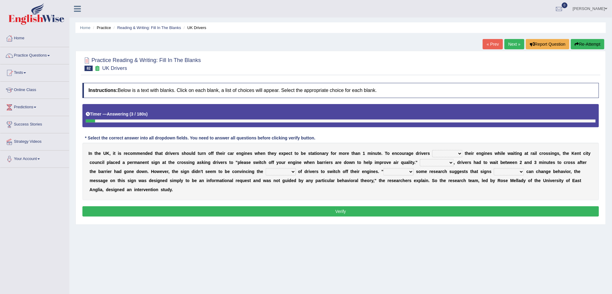
click at [441, 152] on select "to turn off turn off turning off turned off" at bounding box center [448, 153] width 30 height 7
select select "to turn off"
click at [433, 150] on select "to turn off turn off turning off turned off" at bounding box center [448, 153] width 30 height 7
click at [436, 162] on select "For instance On average In addition Of course" at bounding box center [437, 162] width 34 height 7
select select "For instance"
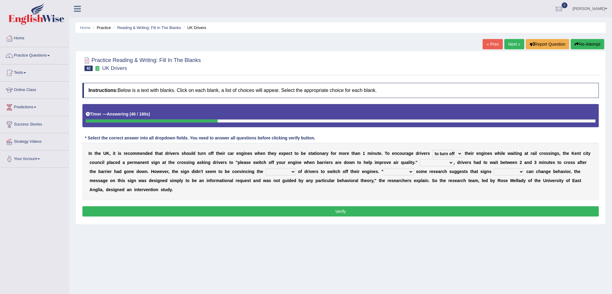
click at [420, 159] on select "For instance On average In addition Of course" at bounding box center [437, 162] width 34 height 7
click at [276, 172] on select "exception minority majority unity" at bounding box center [281, 171] width 30 height 7
select select "majority"
click at [266, 168] on select "exception minority majority unity" at bounding box center [281, 171] width 30 height 7
click at [400, 170] on select "Although Since Because Thus" at bounding box center [399, 171] width 30 height 7
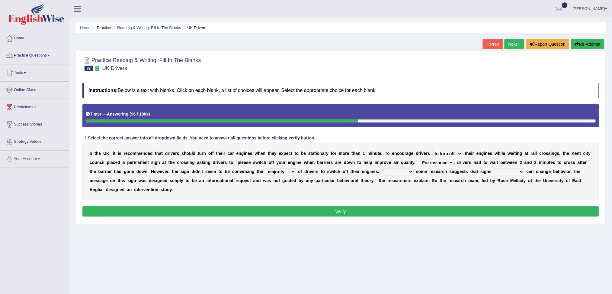
select select "Although"
click at [384, 168] on select "Although Since Because Thus" at bounding box center [399, 171] width 30 height 7
click at [508, 173] on select "alone lonely neither either" at bounding box center [509, 171] width 30 height 7
select select "alone"
click at [494, 168] on select "alone lonely neither either" at bounding box center [509, 171] width 30 height 7
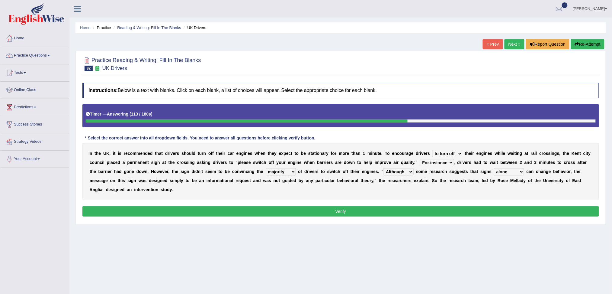
click at [351, 210] on button "Verify" at bounding box center [340, 211] width 517 height 10
